Goal: Task Accomplishment & Management: Manage account settings

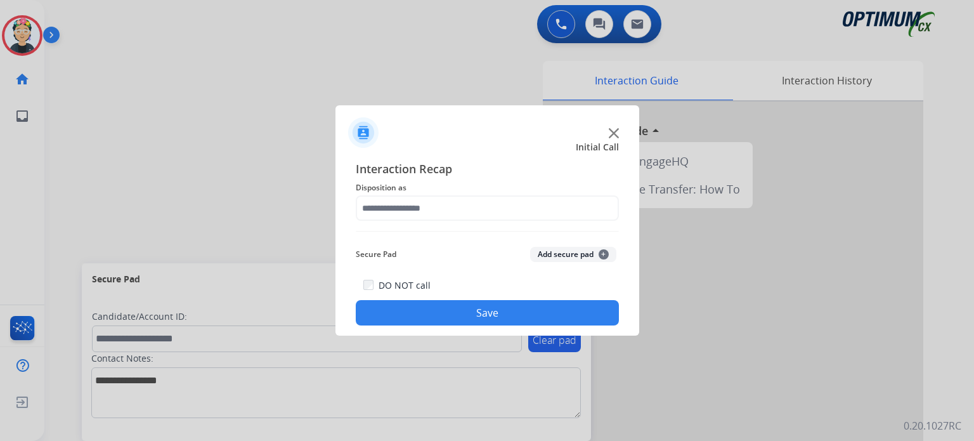
click at [617, 133] on img at bounding box center [613, 133] width 10 height 10
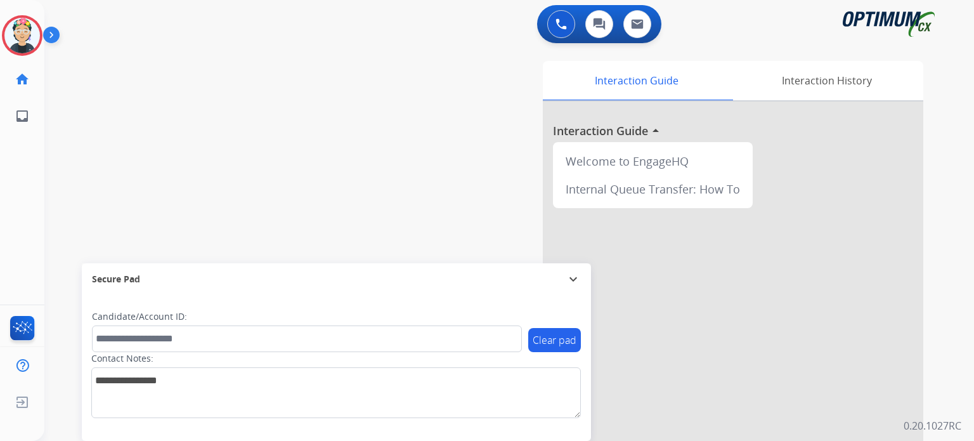
click at [617, 133] on div at bounding box center [733, 337] width 380 height 473
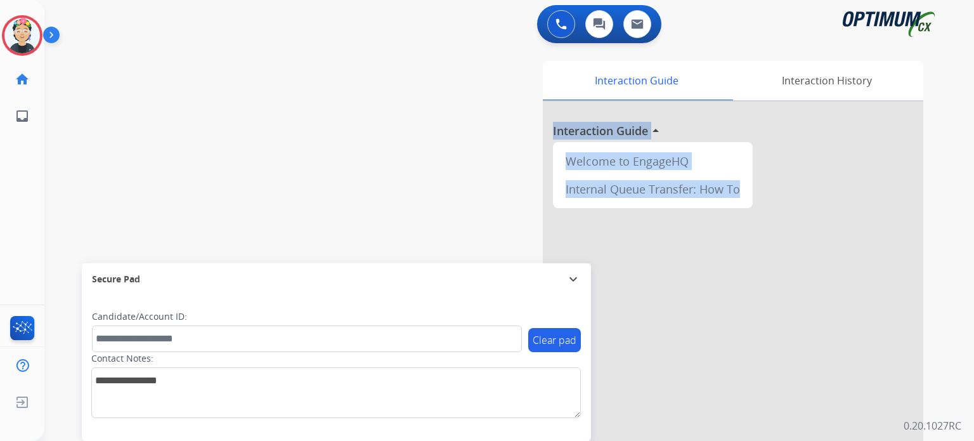
click at [617, 133] on h3 "Interaction Guide" at bounding box center [600, 131] width 95 height 18
click at [23, 30] on img at bounding box center [21, 35] width 35 height 35
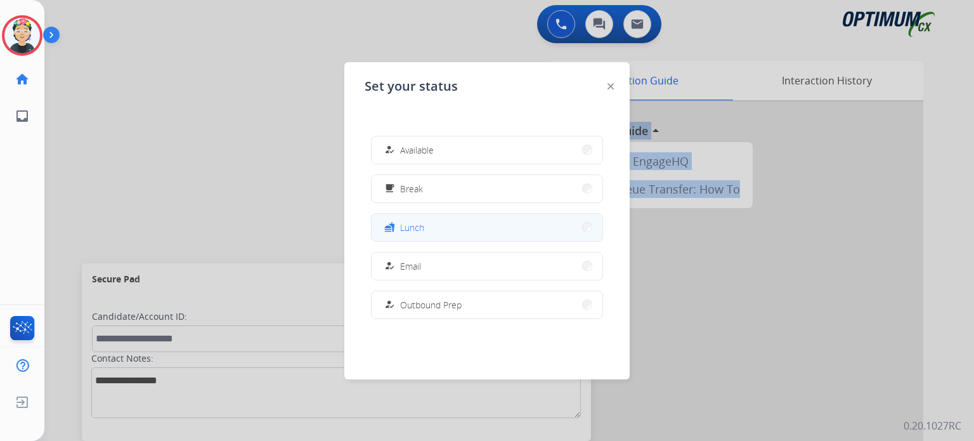
click at [431, 233] on button "fastfood Lunch" at bounding box center [486, 227] width 231 height 27
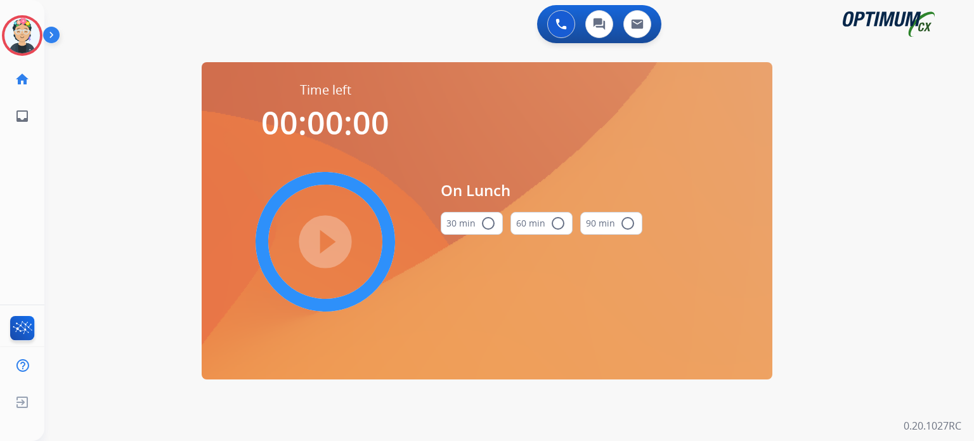
click at [453, 224] on button "30 min radio_button_unchecked" at bounding box center [472, 223] width 62 height 23
click at [318, 234] on mat-icon "play_circle_filled" at bounding box center [325, 241] width 15 height 15
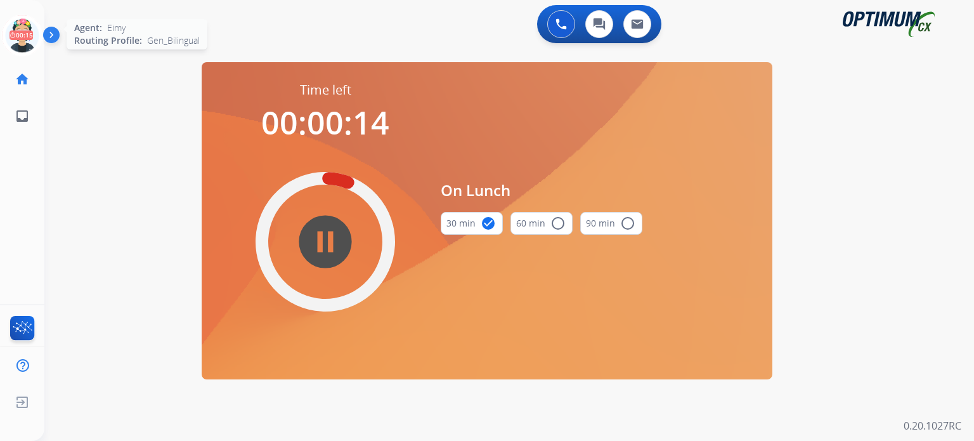
click at [31, 40] on icon at bounding box center [22, 35] width 41 height 41
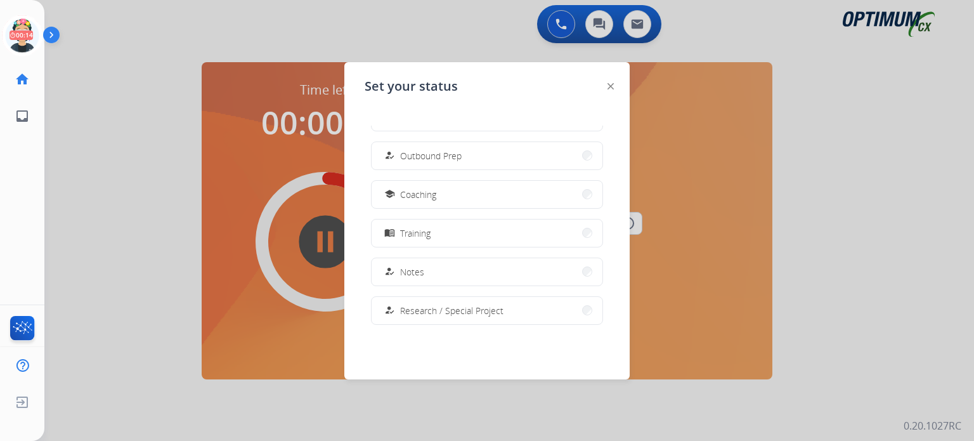
scroll to position [254, 0]
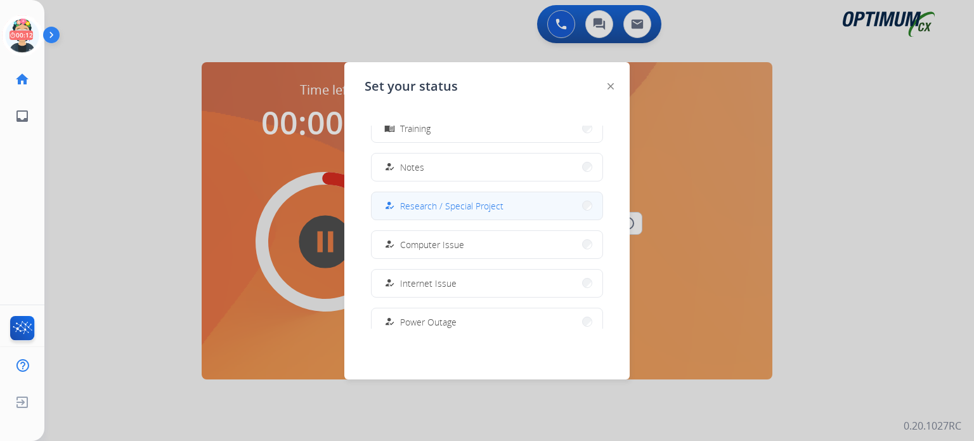
click at [425, 203] on span "Research / Special Project" at bounding box center [451, 205] width 103 height 13
